Goal: Transaction & Acquisition: Purchase product/service

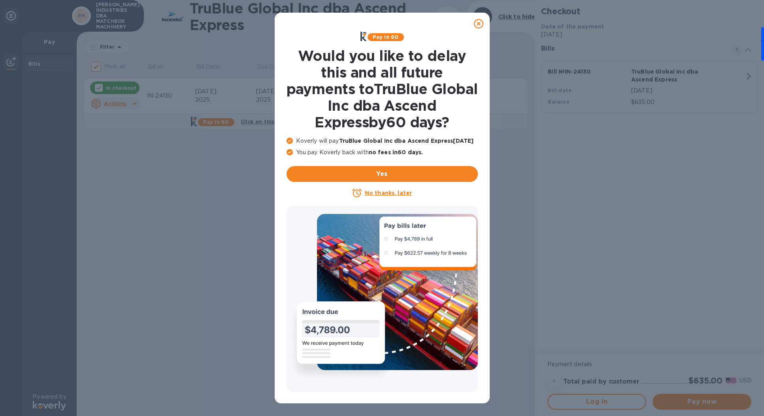
click at [395, 194] on u "No thanks, later" at bounding box center [388, 193] width 47 height 6
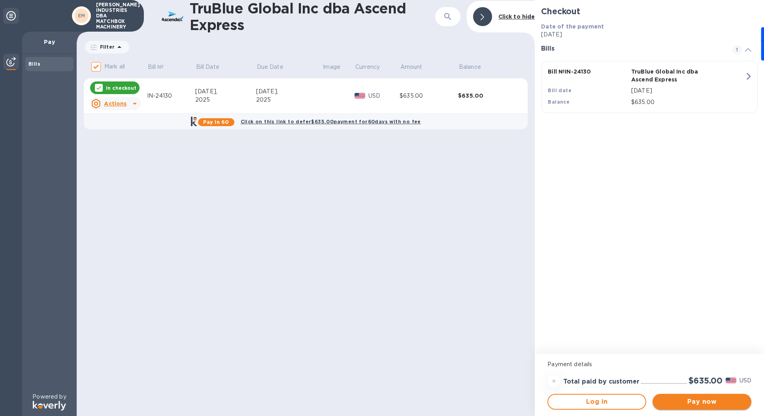
click at [692, 404] on span "Pay now" at bounding box center [702, 401] width 86 height 9
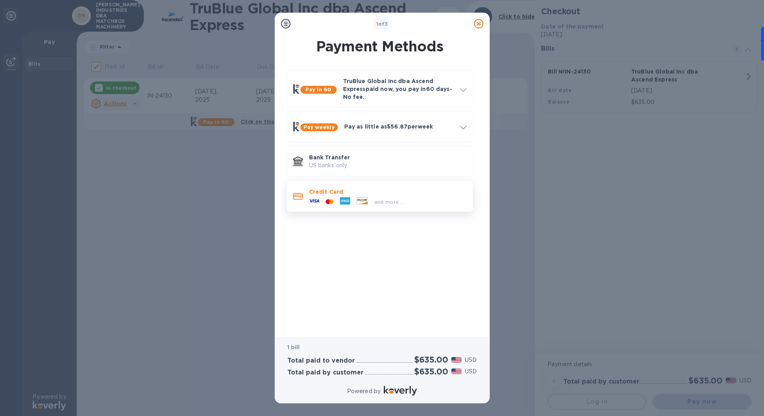
click at [327, 199] on icon at bounding box center [328, 201] width 4 height 5
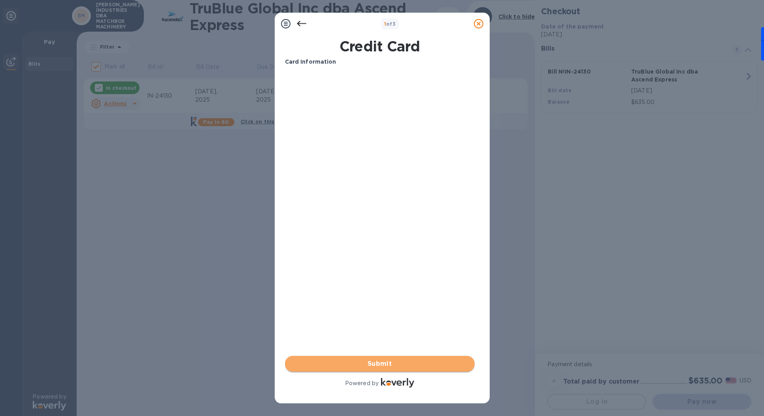
click at [394, 367] on span "Submit" at bounding box center [379, 363] width 177 height 9
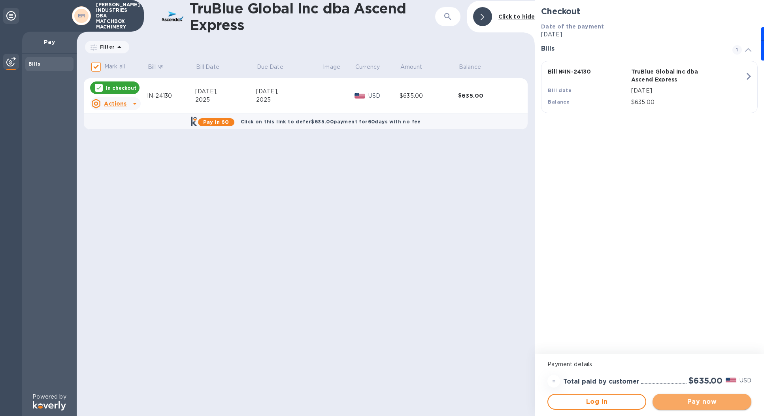
click at [693, 403] on span "Pay now" at bounding box center [702, 401] width 86 height 9
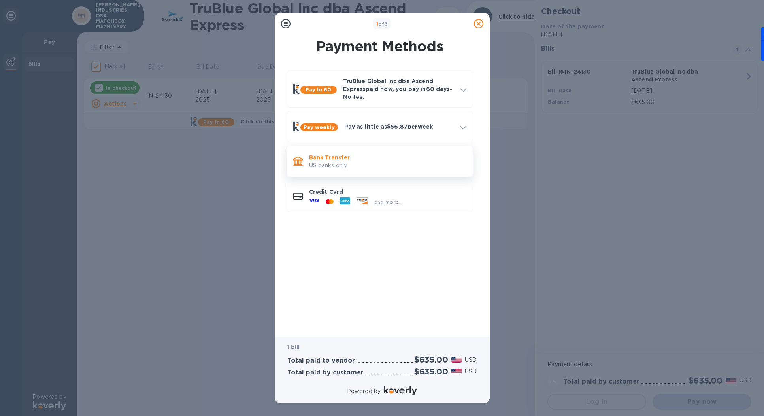
click at [347, 166] on p "US banks only." at bounding box center [387, 165] width 157 height 8
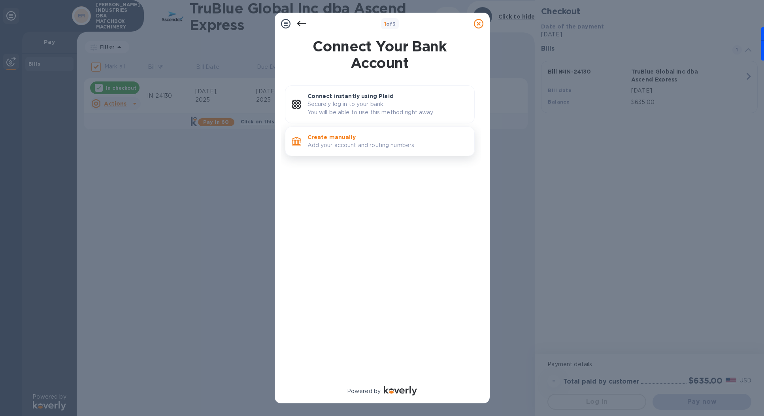
click at [345, 143] on p "Add your account and routing numbers." at bounding box center [388, 145] width 161 height 8
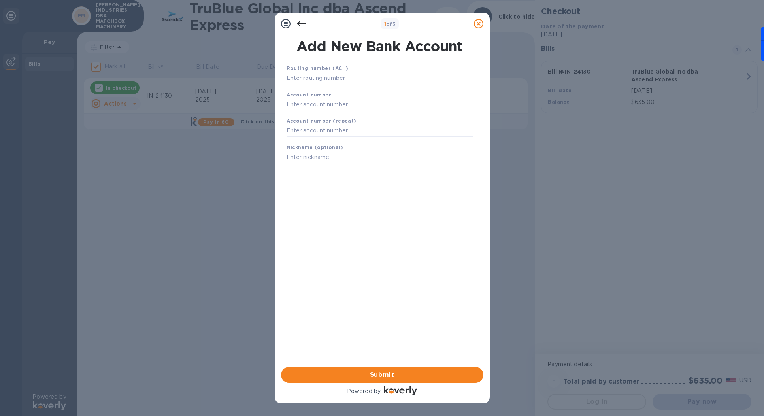
click at [327, 76] on input "text" at bounding box center [380, 78] width 187 height 12
paste input "111000025"
type input "111000025"
click at [298, 116] on input "text" at bounding box center [380, 114] width 187 height 12
paste input "488080064604"
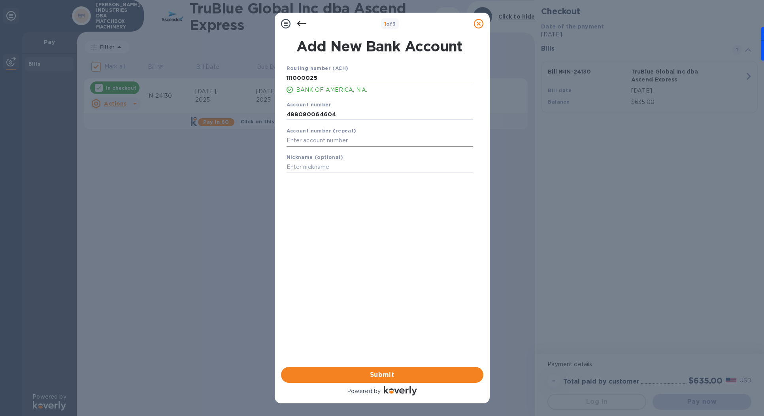
type input "488080064604"
click at [293, 146] on input "text" at bounding box center [380, 141] width 187 height 12
paste input "488080064604"
type input "488080064604"
click at [381, 376] on span "Submit" at bounding box center [382, 374] width 190 height 9
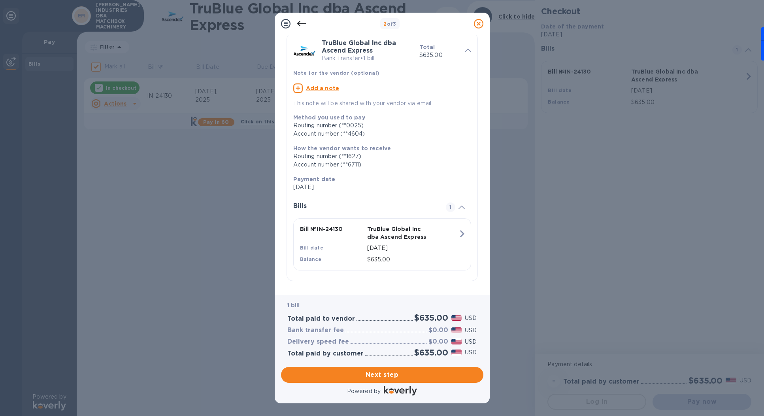
scroll to position [32, 0]
click at [387, 376] on span "Next step" at bounding box center [382, 374] width 190 height 9
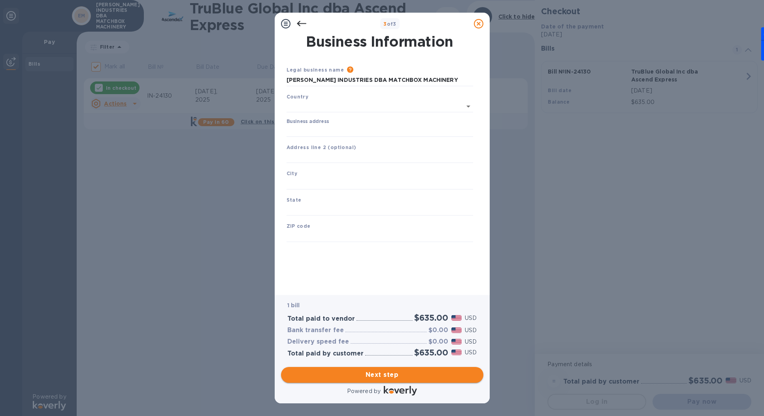
scroll to position [0, 0]
type input "[GEOGRAPHIC_DATA]"
click at [304, 128] on input "Business address" at bounding box center [380, 129] width 187 height 12
type input "[STREET_ADDRESS]"
type input "[GEOGRAPHIC_DATA]"
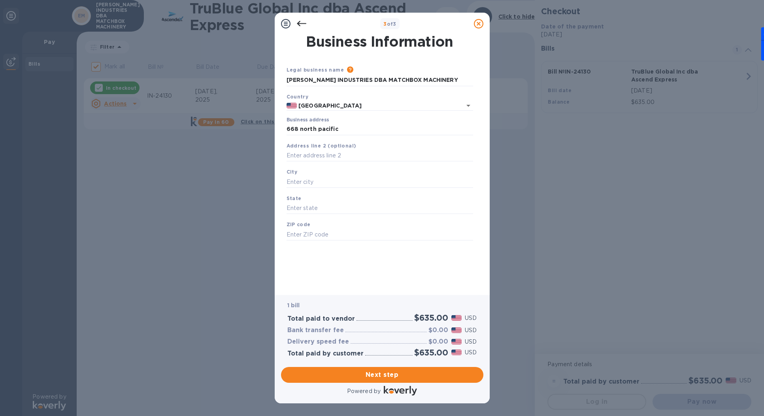
type input "CA"
type input "92651"
click at [399, 376] on span "Next step" at bounding box center [382, 374] width 190 height 9
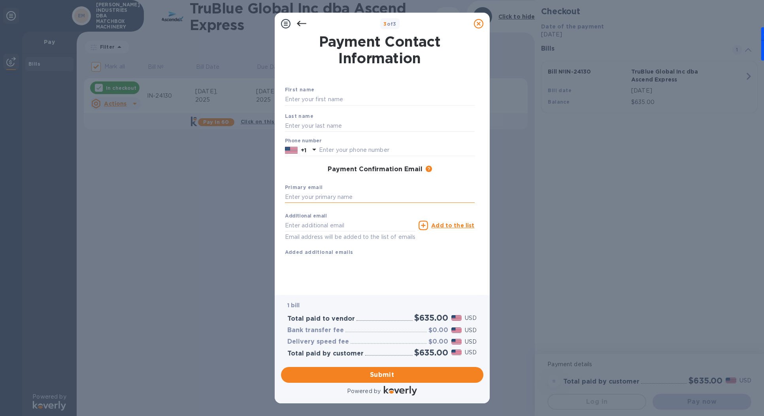
click at [304, 199] on input "text" at bounding box center [380, 197] width 190 height 12
type input "[PERSON_NAME][EMAIL_ADDRESS][DOMAIN_NAME]"
click at [344, 148] on input "text" at bounding box center [397, 150] width 156 height 12
type input "9494851360"
type input "[PERSON_NAME][EMAIL_ADDRESS][DOMAIN_NAME]"
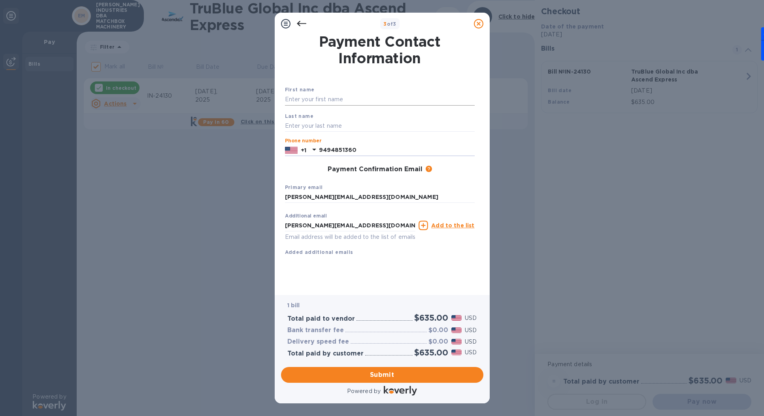
click at [321, 100] on input "text" at bounding box center [380, 100] width 190 height 12
type input "[PERSON_NAME]"
click at [394, 379] on span "Submit" at bounding box center [382, 374] width 190 height 9
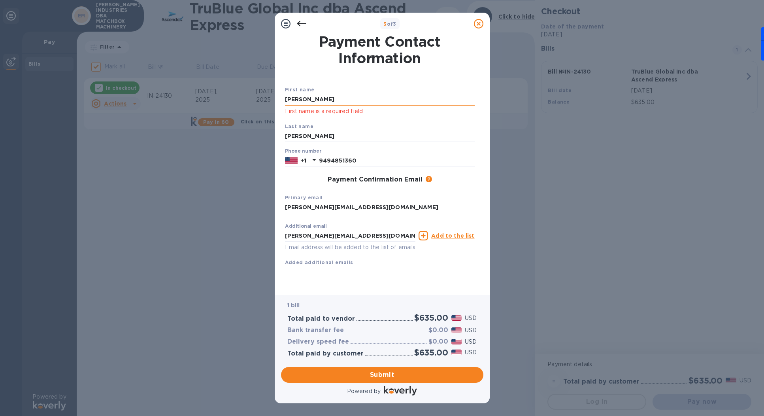
click at [306, 101] on input "[PERSON_NAME]" at bounding box center [380, 100] width 190 height 12
click at [312, 96] on input "[PERSON_NAME]" at bounding box center [380, 100] width 190 height 12
type input "[PERSON_NAME]"
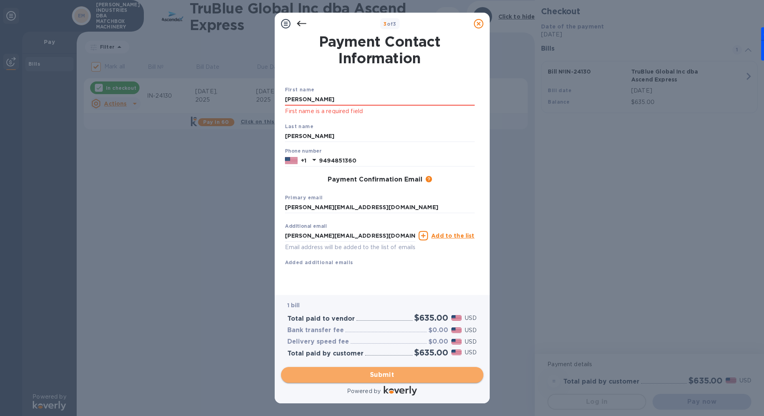
click at [410, 377] on span "Submit" at bounding box center [382, 374] width 190 height 9
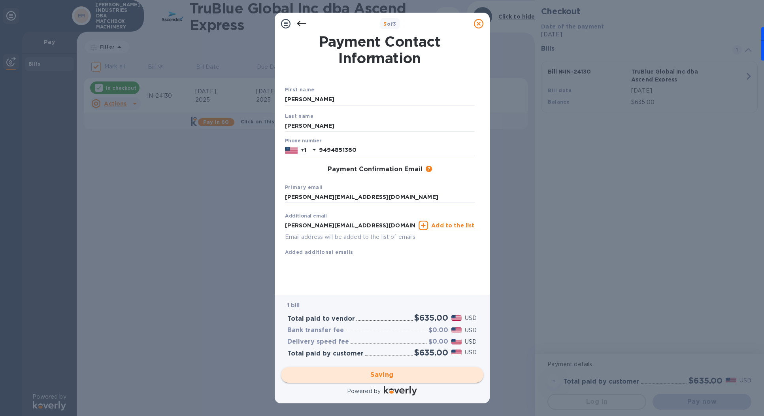
checkbox input "false"
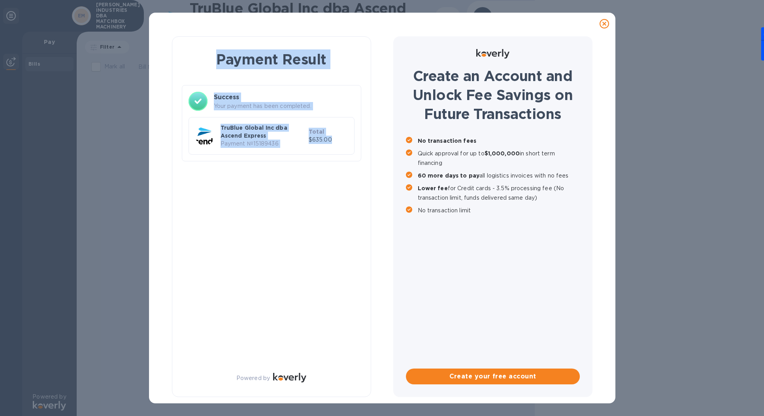
drag, startPoint x: 218, startPoint y: 55, endPoint x: 340, endPoint y: 148, distance: 153.2
click at [340, 148] on div "Payment Result Success Your payment has been completed. TruBlue Global Inc dba …" at bounding box center [271, 106] width 179 height 121
copy div "Payment Result Success Your payment has been completed. TruBlue Global Inc dba …"
